Goal: Task Accomplishment & Management: Use online tool/utility

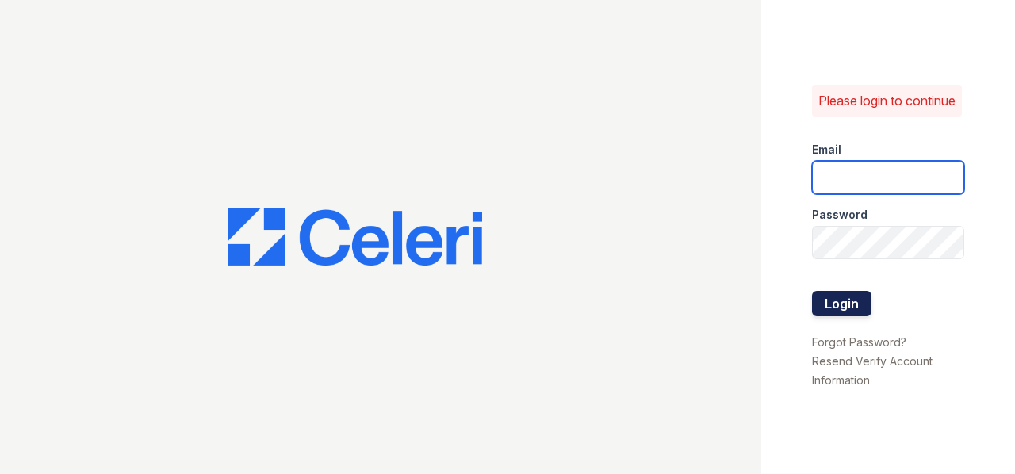
type input "[EMAIL_ADDRESS][DOMAIN_NAME]"
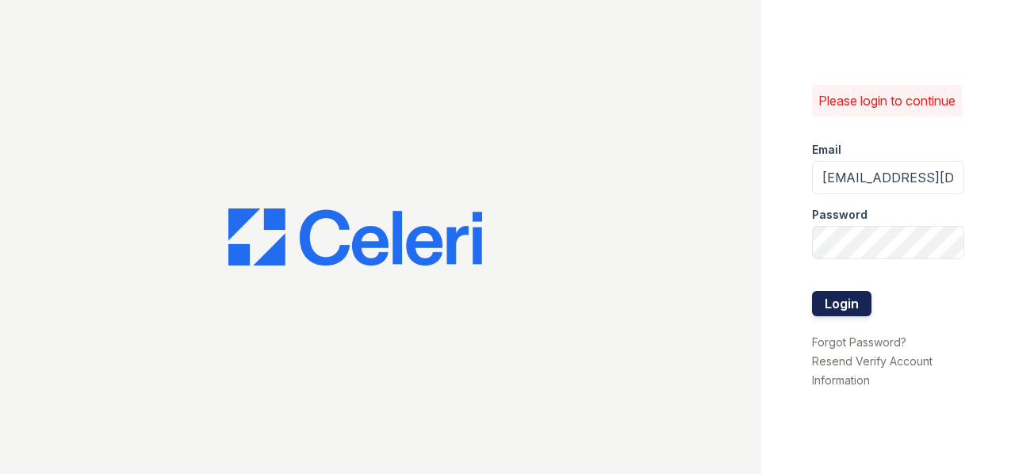
click at [843, 315] on button "Login" at bounding box center [841, 303] width 59 height 25
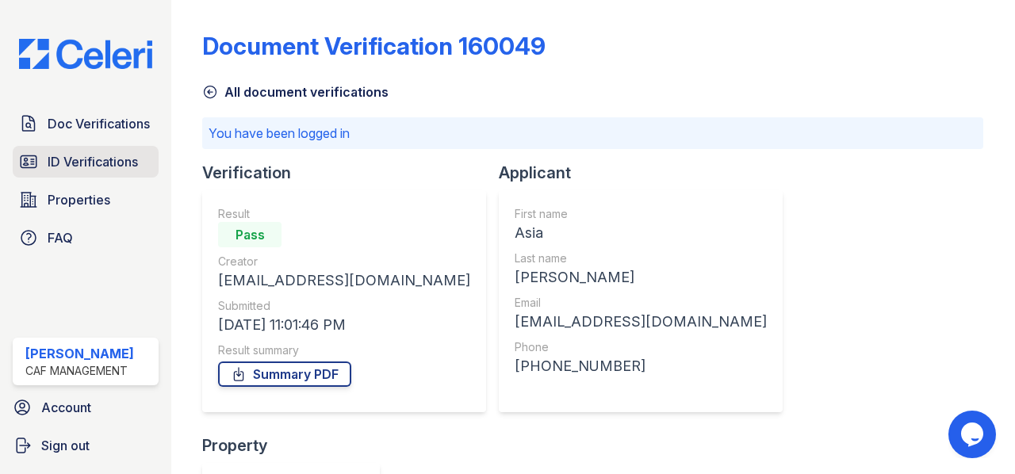
drag, startPoint x: 66, startPoint y: 124, endPoint x: 66, endPoint y: 159, distance: 34.9
click at [66, 124] on span "Doc Verifications" at bounding box center [99, 123] width 102 height 19
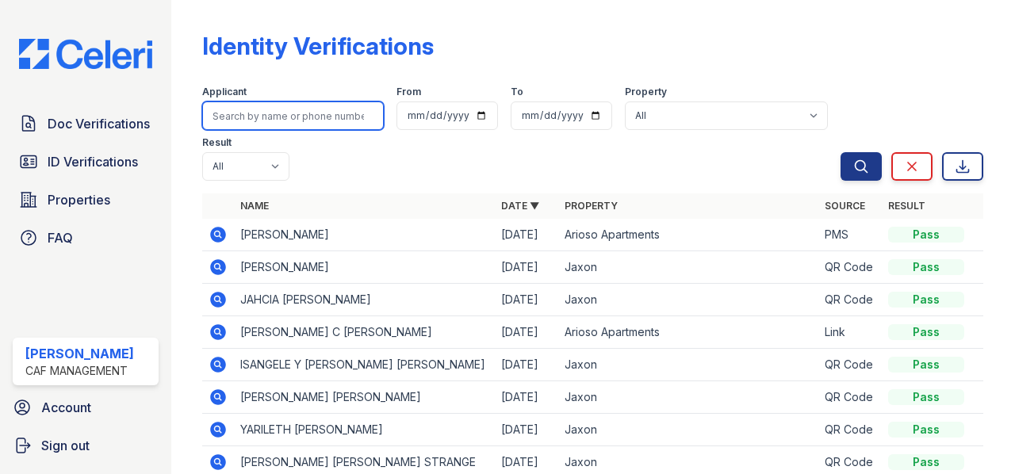
click at [266, 117] on input "search" at bounding box center [293, 115] width 182 height 29
type input "stith"
click at [840, 152] on button "Search" at bounding box center [860, 166] width 41 height 29
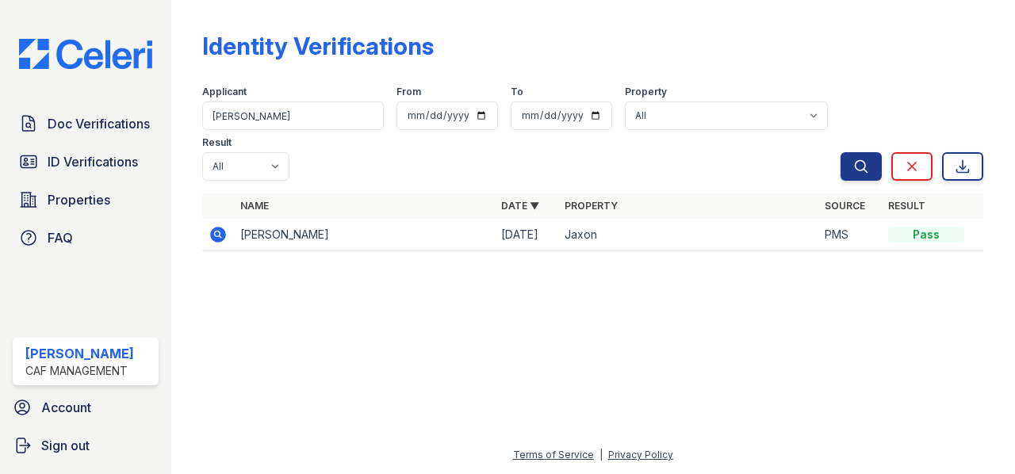
click at [272, 236] on td "layla stith" at bounding box center [364, 235] width 260 height 33
click at [229, 232] on td at bounding box center [218, 235] width 32 height 33
click at [224, 231] on icon at bounding box center [219, 235] width 16 height 16
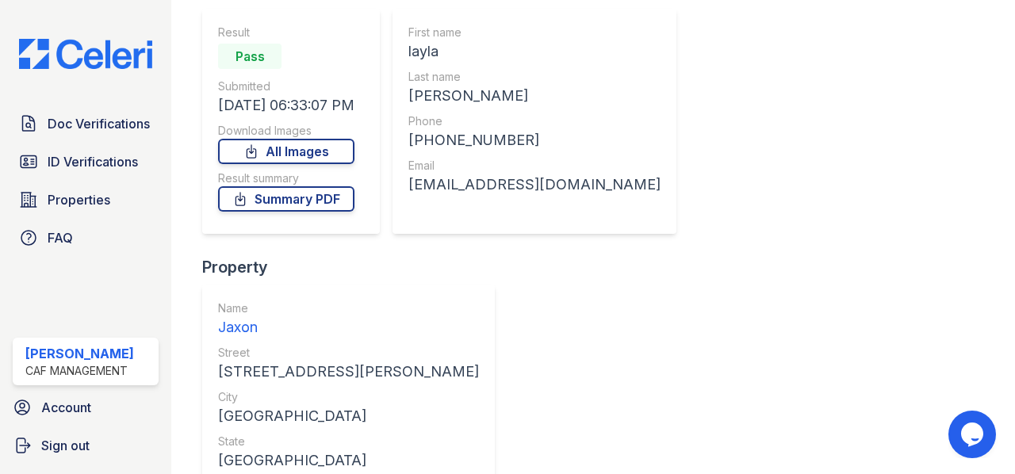
scroll to position [159, 0]
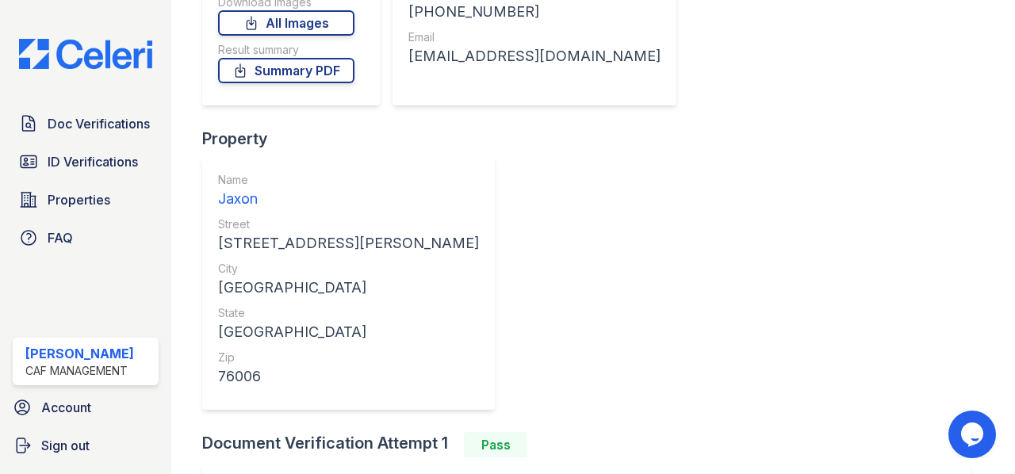
scroll to position [277, 0]
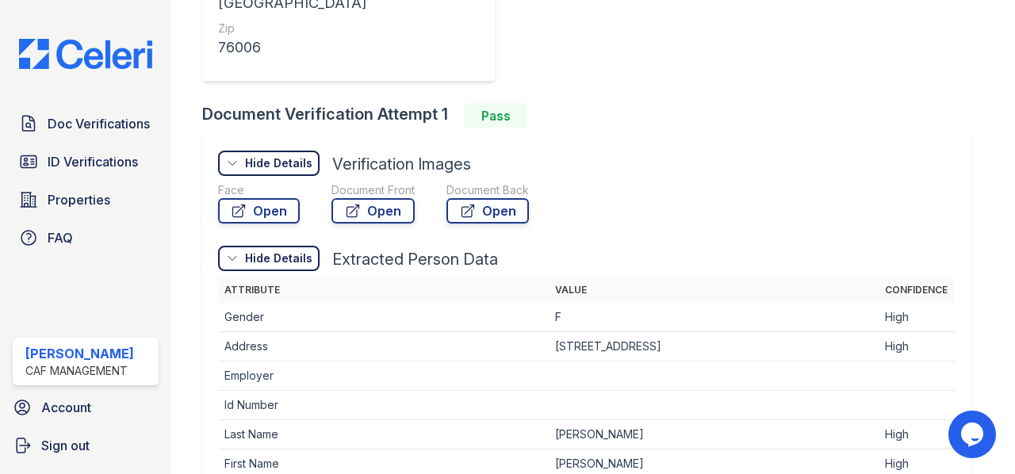
scroll to position [667, 0]
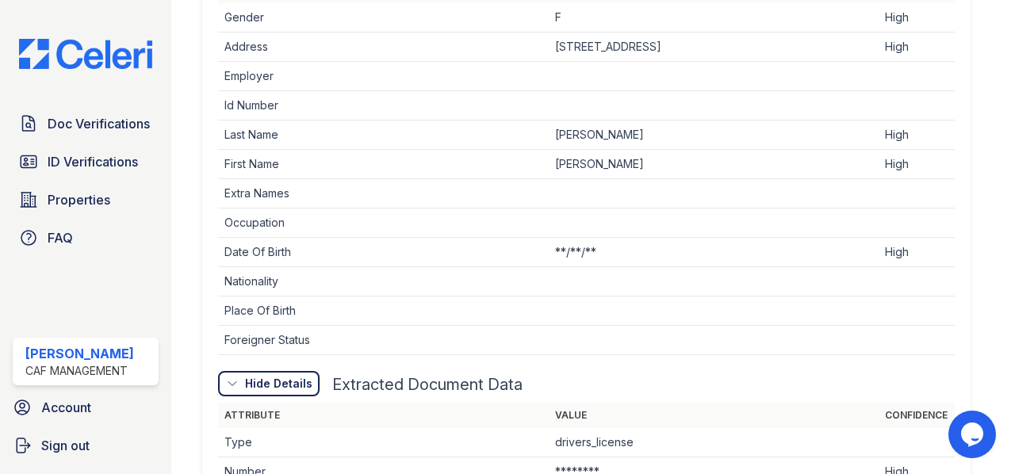
scroll to position [999, 0]
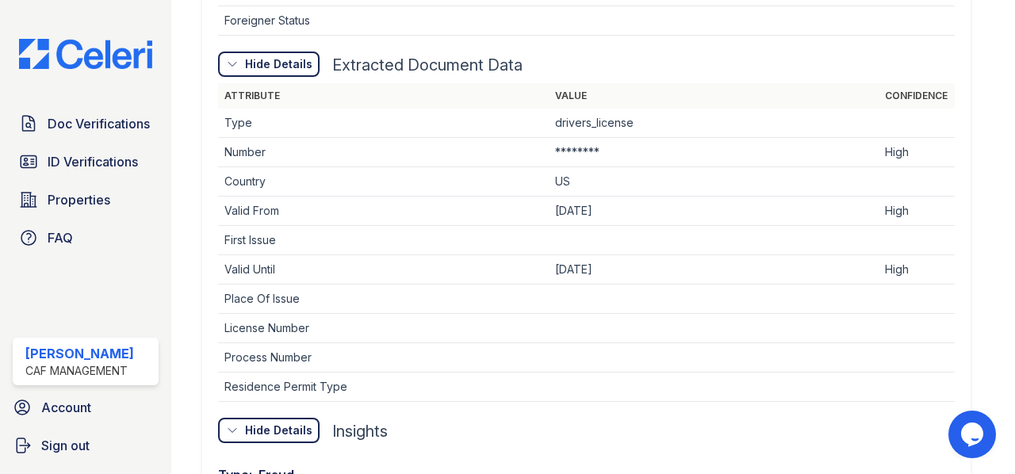
scroll to position [1237, 0]
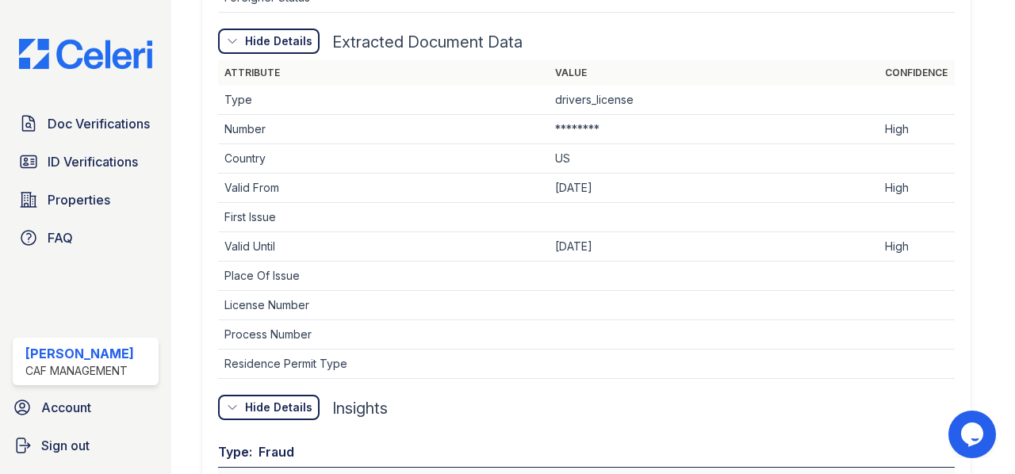
drag, startPoint x: 271, startPoint y: 226, endPoint x: 330, endPoint y: 239, distance: 60.2
drag, startPoint x: 233, startPoint y: 253, endPoint x: 361, endPoint y: 270, distance: 129.5
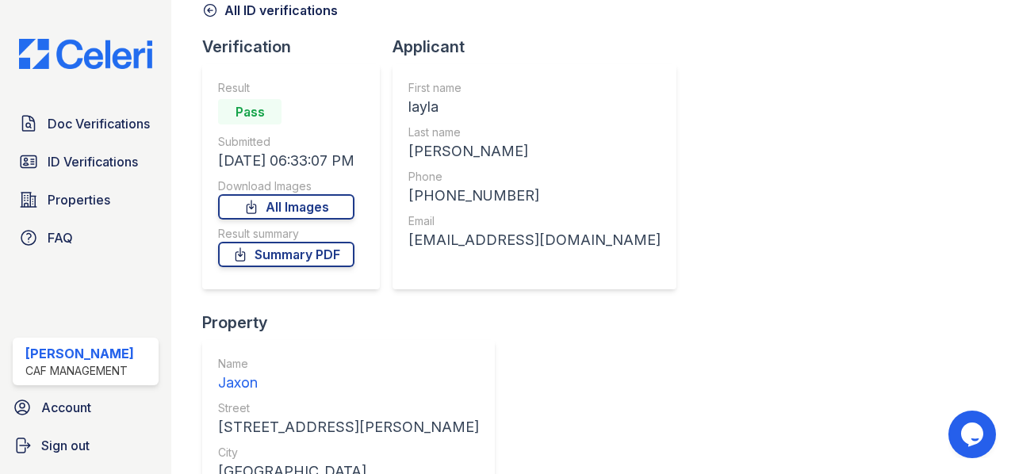
scroll to position [0, 0]
